Goal: Information Seeking & Learning: Learn about a topic

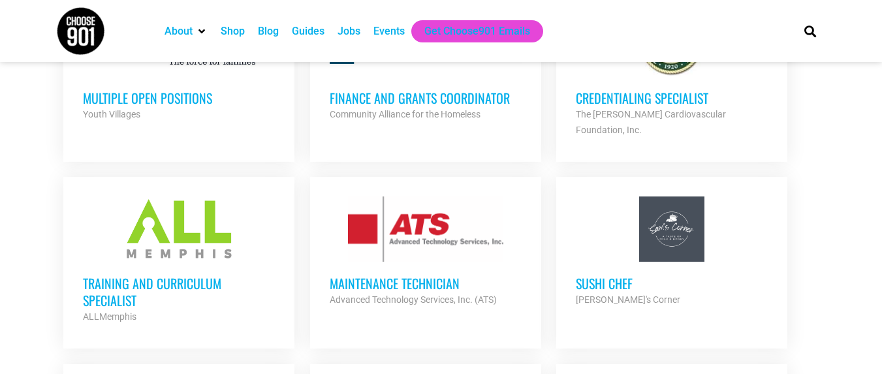
scroll to position [805, 0]
click at [127, 274] on h3 "Training and Curriculum Specialist" at bounding box center [179, 291] width 192 height 34
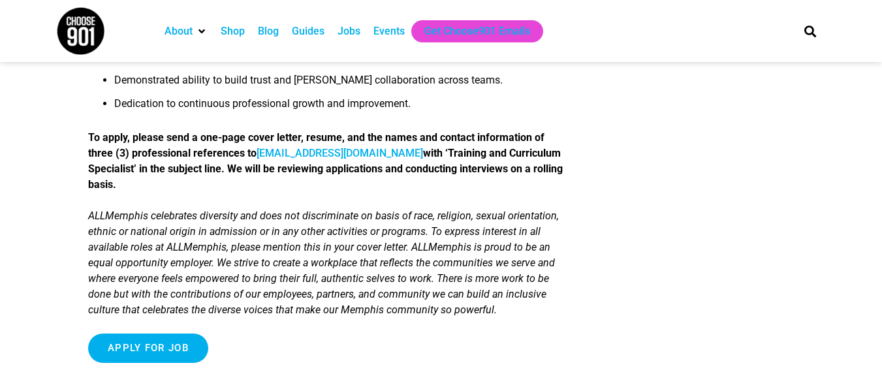
scroll to position [1416, 0]
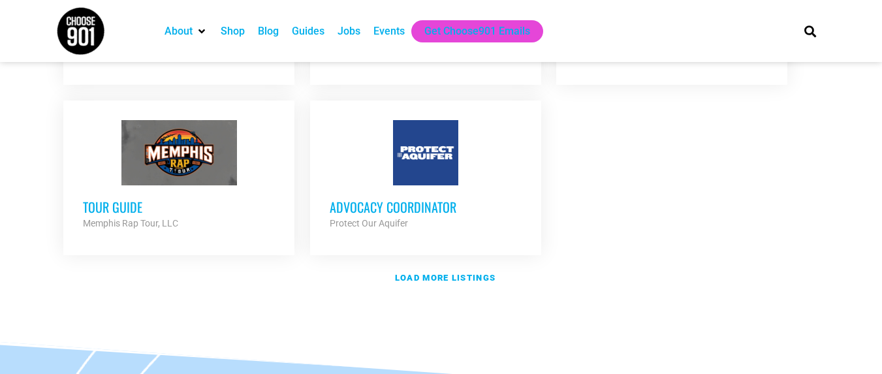
scroll to position [1625, 0]
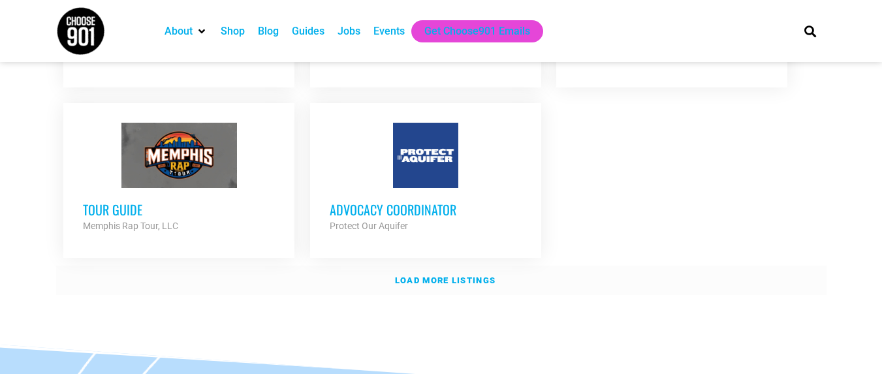
click at [460, 276] on strong "Load more listings" at bounding box center [445, 281] width 101 height 10
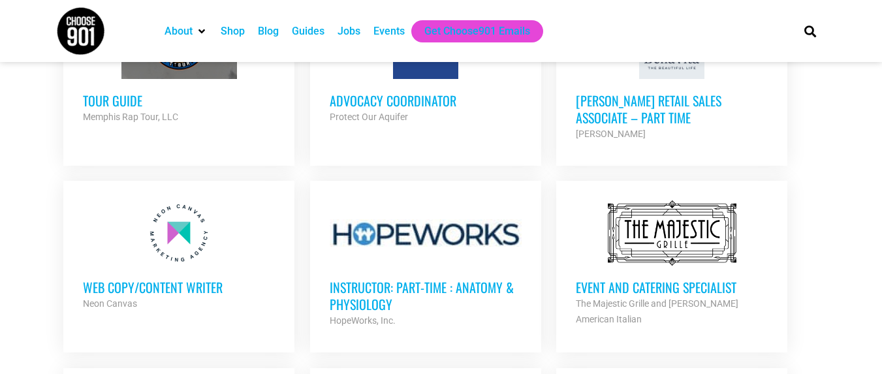
scroll to position [1729, 0]
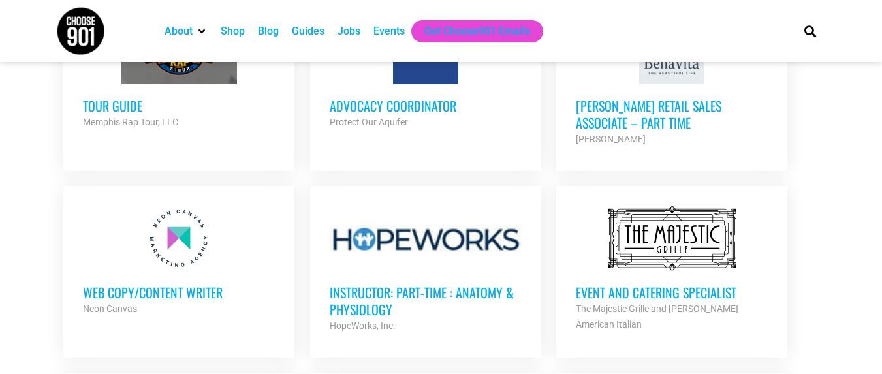
click at [144, 284] on h3 "Web Copy/Content Writer" at bounding box center [179, 292] width 192 height 17
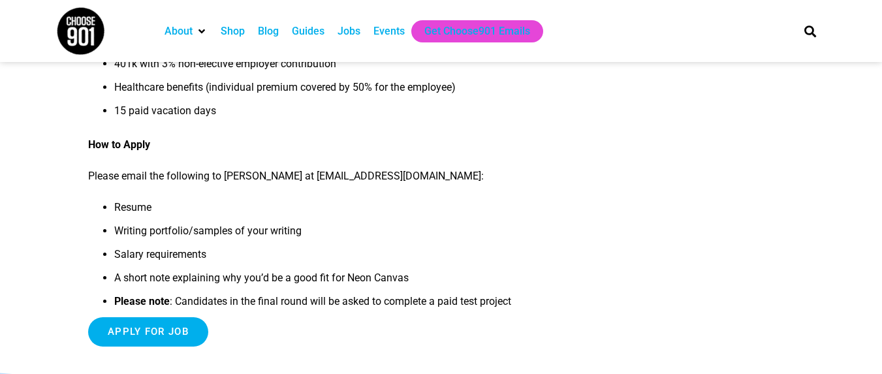
scroll to position [1279, 0]
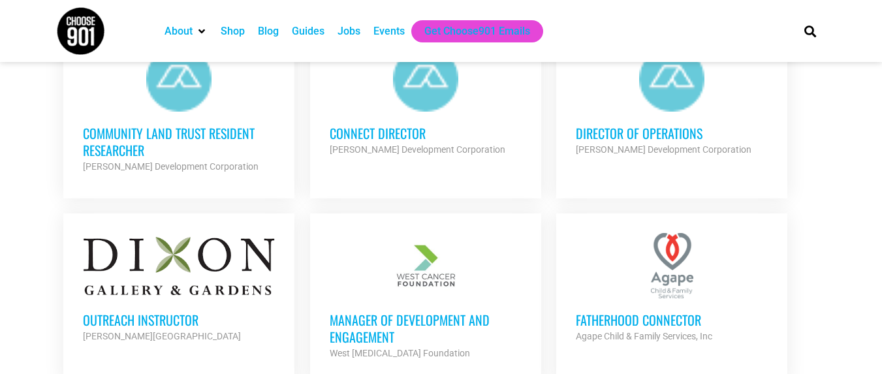
scroll to position [2077, 0]
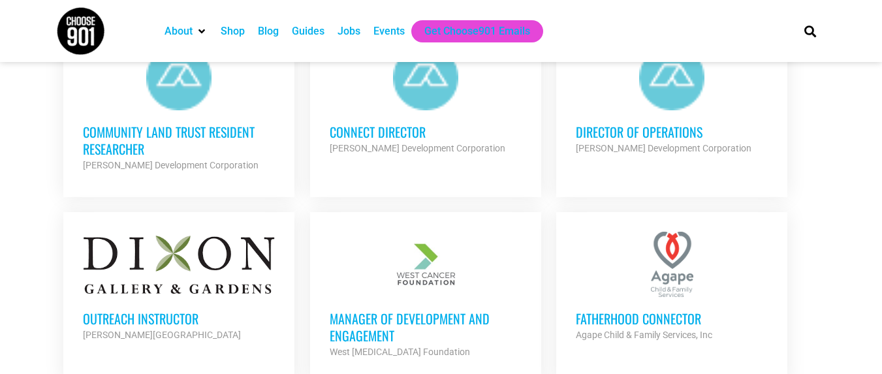
click at [135, 310] on h3 "Outreach Instructor" at bounding box center [179, 318] width 192 height 17
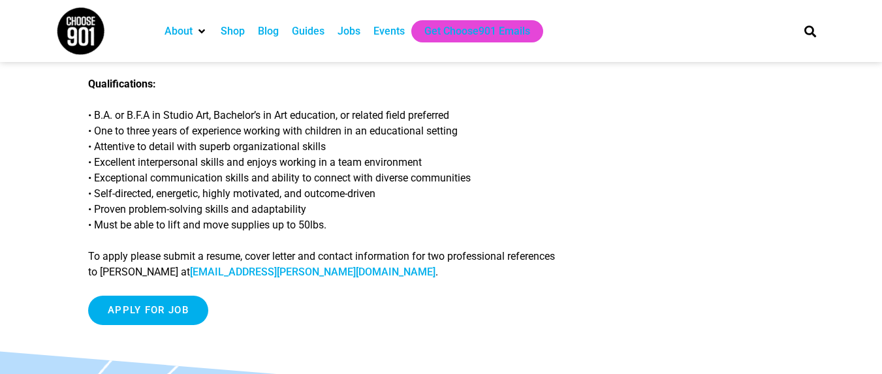
scroll to position [454, 0]
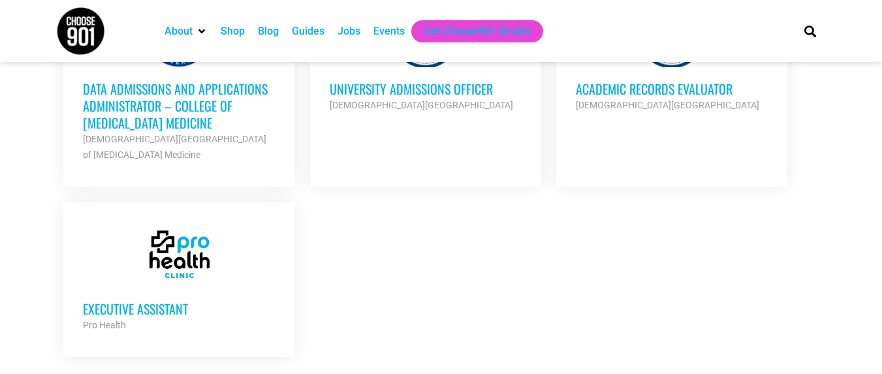
scroll to position [2869, 0]
click at [462, 374] on strong "Load more listings" at bounding box center [445, 379] width 101 height 10
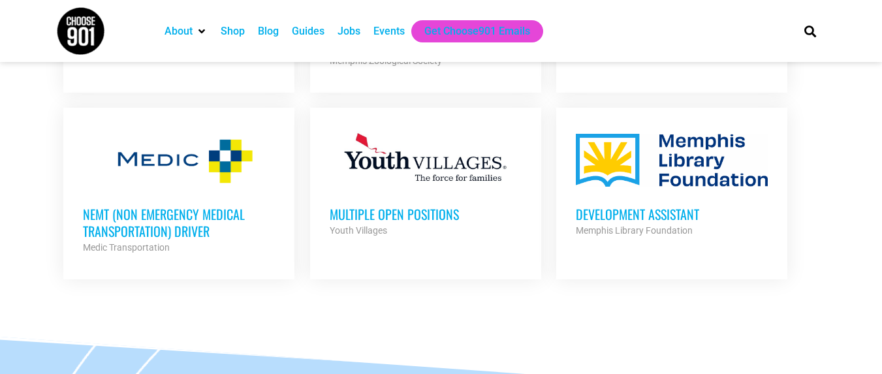
scroll to position [3675, 0]
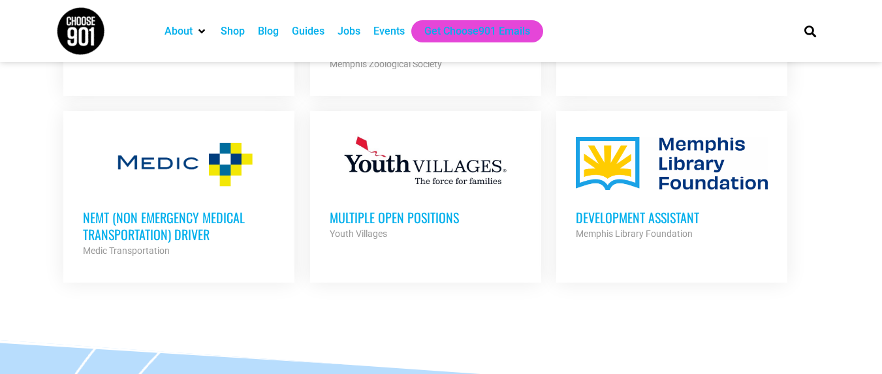
click at [628, 209] on h3 "Development Assistant" at bounding box center [672, 217] width 192 height 17
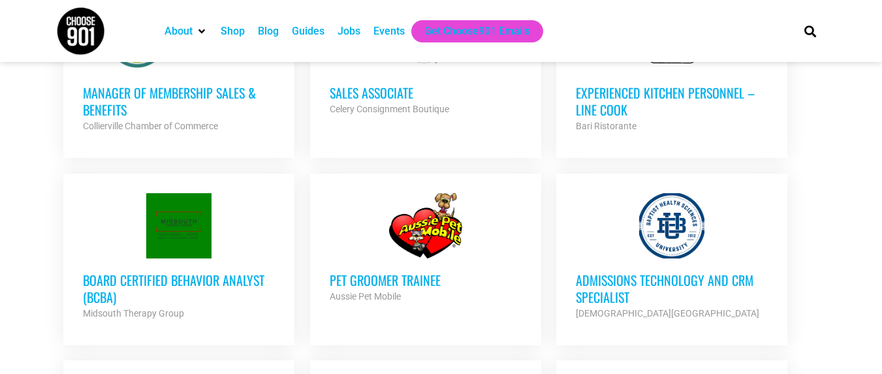
scroll to position [2490, 0]
click at [605, 272] on h3 "Admissions Technology and CRM Specialist" at bounding box center [672, 289] width 192 height 34
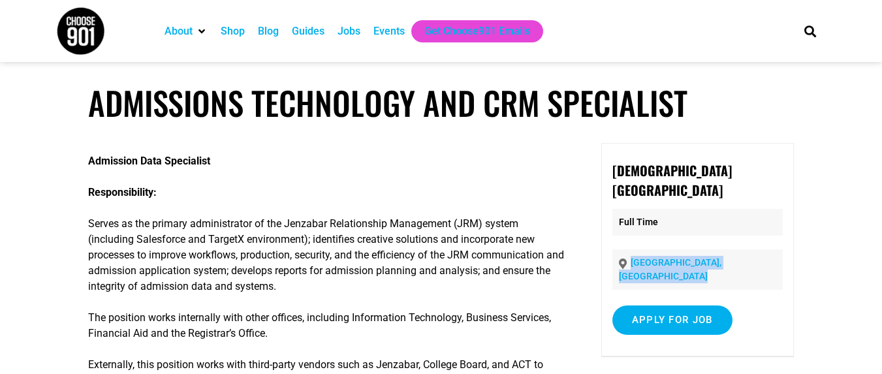
drag, startPoint x: 586, startPoint y: 287, endPoint x: 588, endPoint y: 299, distance: 12.6
